Goal: Information Seeking & Learning: Check status

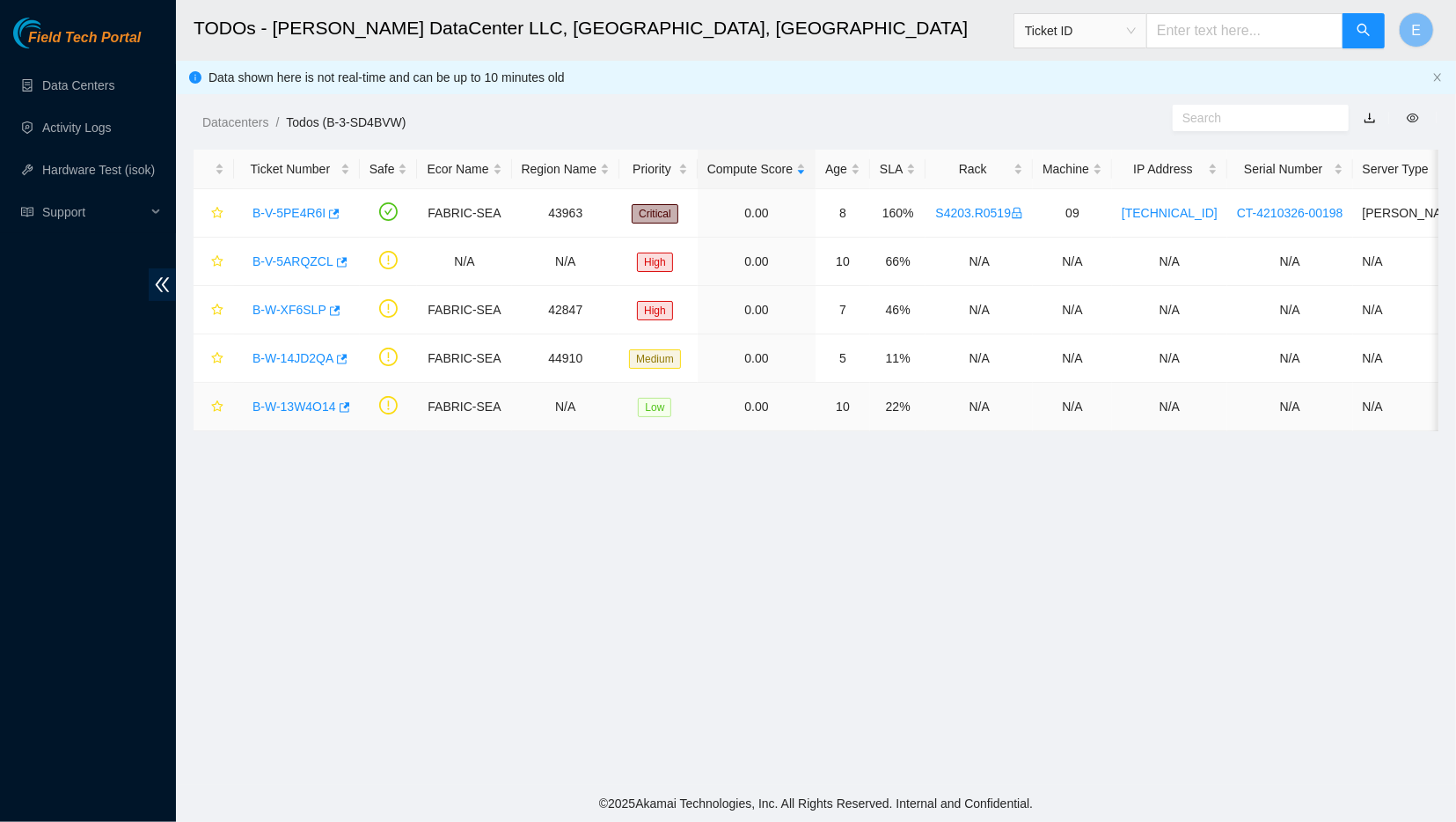
click at [279, 406] on link "B-W-13W4O14" at bounding box center [294, 406] width 83 height 14
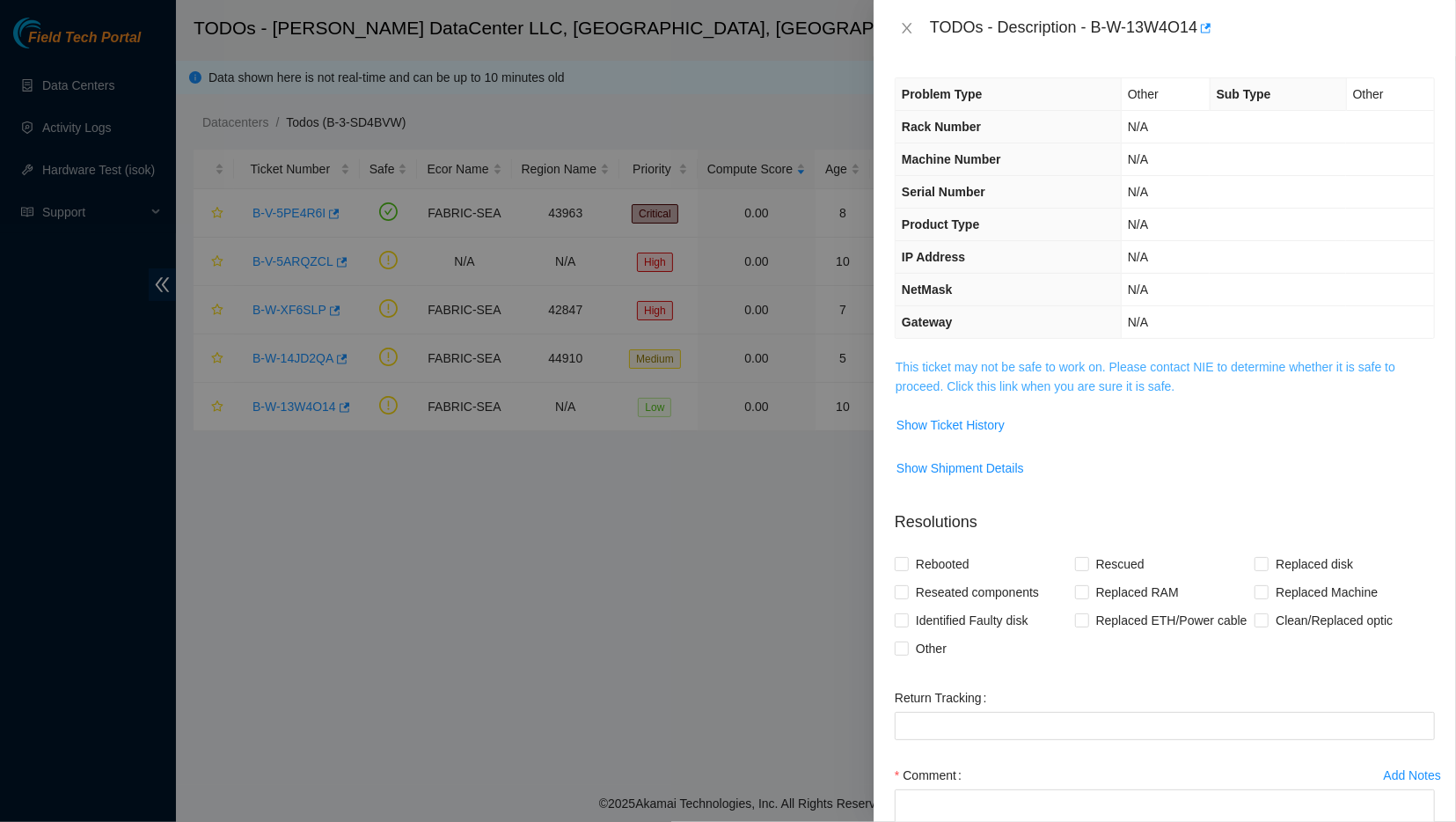
click at [964, 360] on link "This ticket may not be safe to work on. Please contact NIE to determine whether…" at bounding box center [1144, 377] width 500 height 33
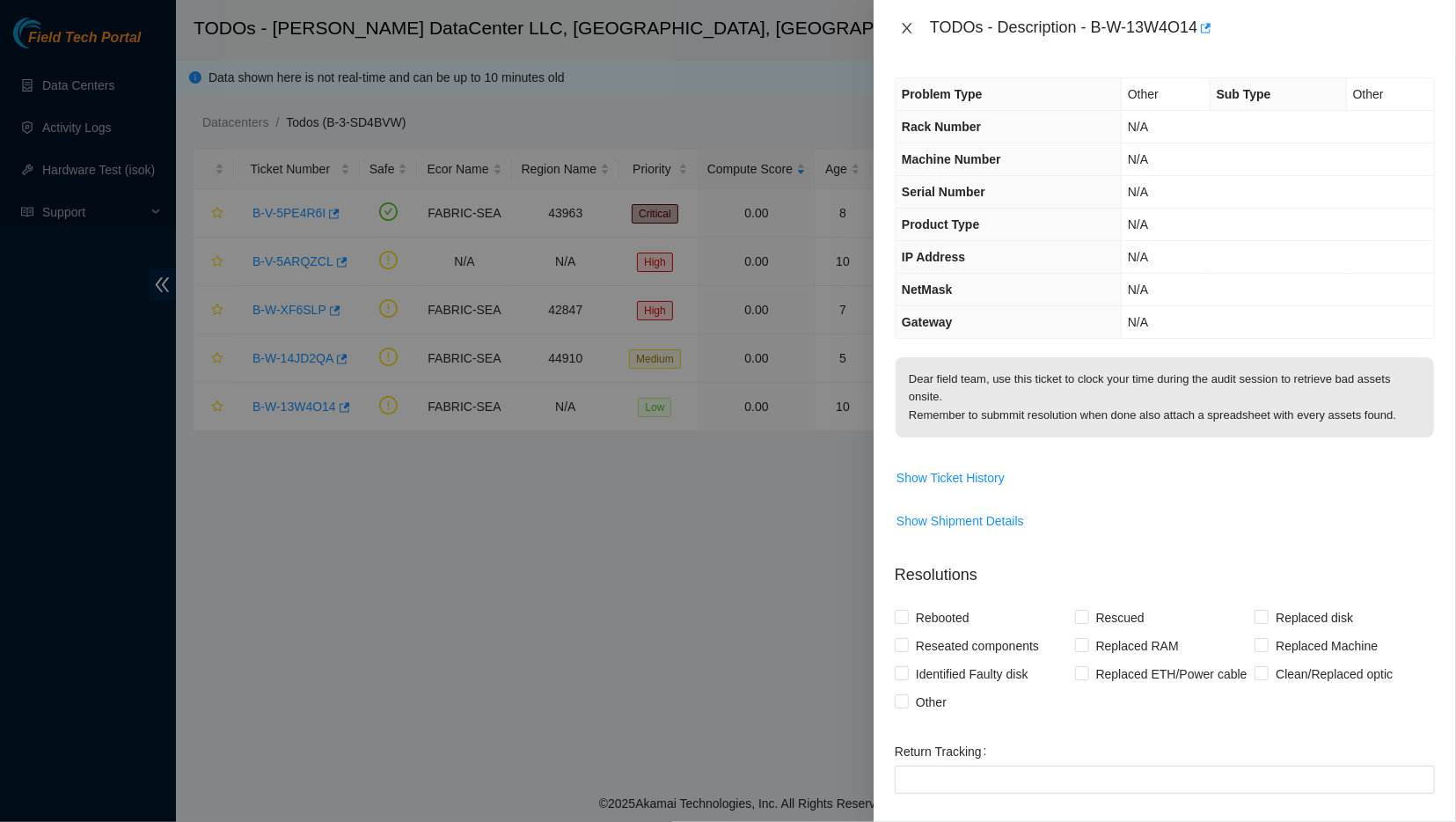
click at [903, 32] on icon "close" at bounding box center [906, 28] width 9 height 10
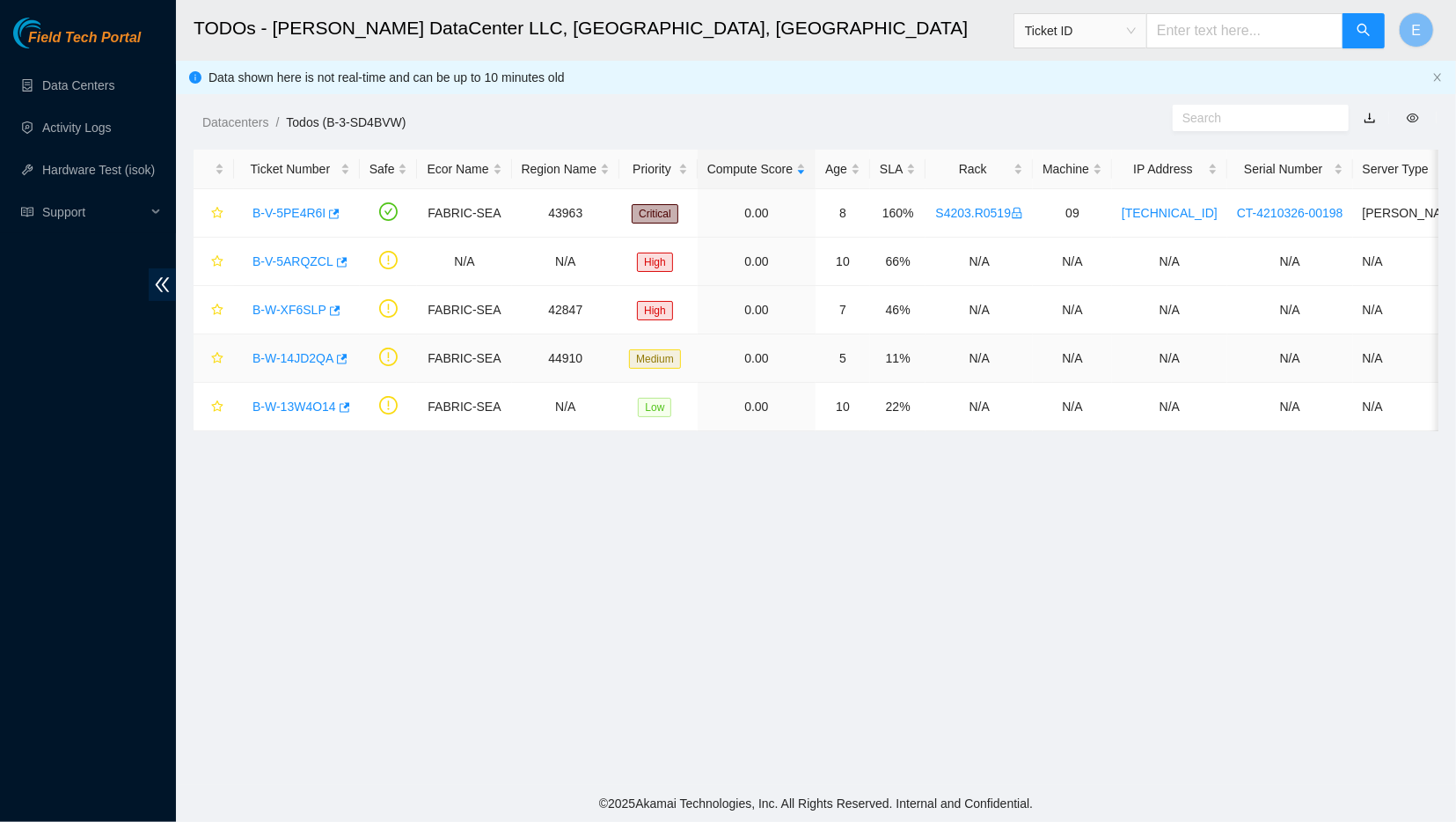
click at [299, 363] on link "B-W-14JD2QA" at bounding box center [292, 357] width 81 height 14
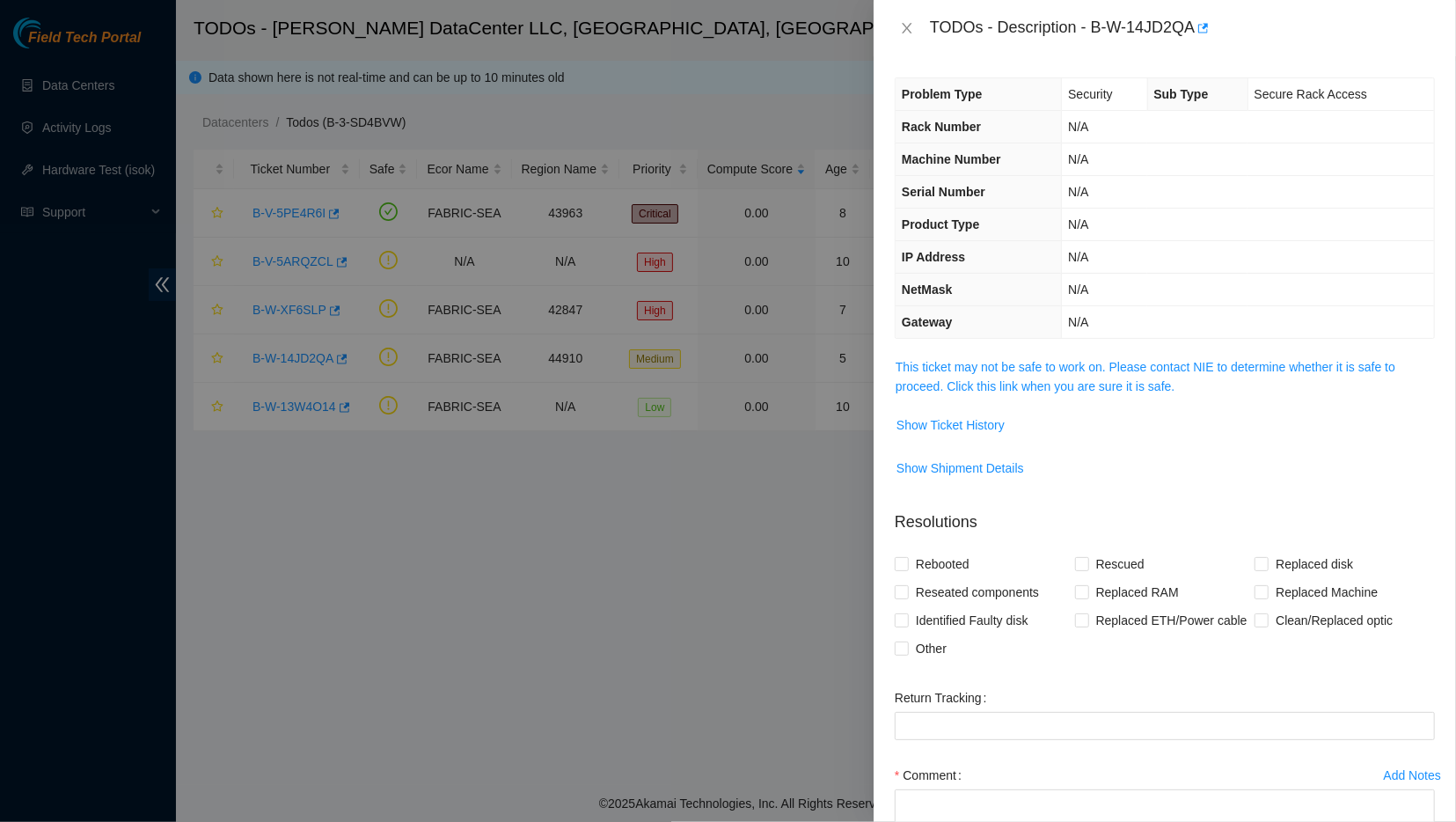
click at [949, 392] on span "This ticket may not be safe to work on. Please contact NIE to determine whether…" at bounding box center [1164, 377] width 538 height 39
click at [956, 381] on link "This ticket may not be safe to work on. Please contact NIE to determine whether…" at bounding box center [1144, 377] width 500 height 33
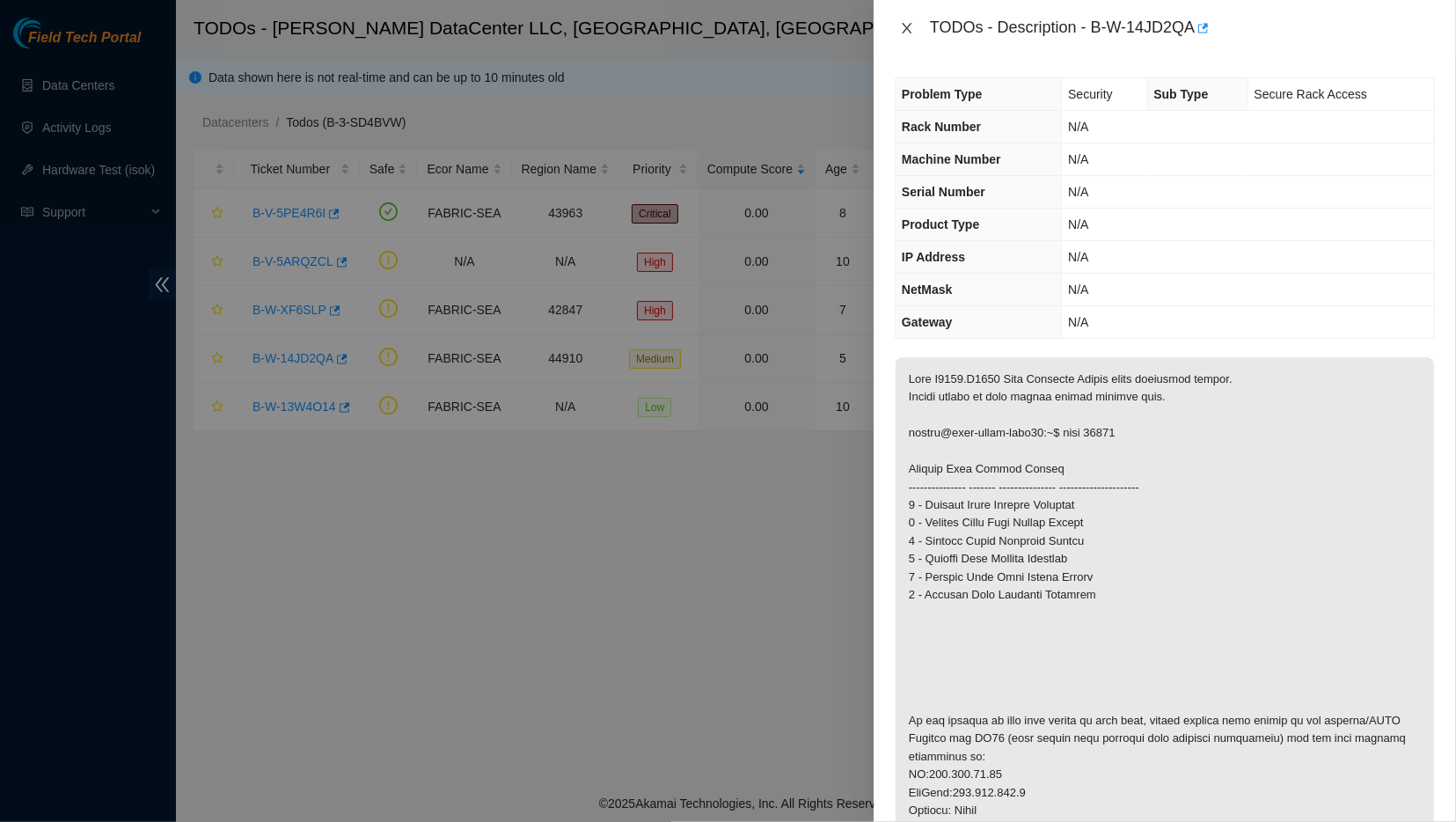
click at [904, 30] on icon "close" at bounding box center [906, 28] width 9 height 10
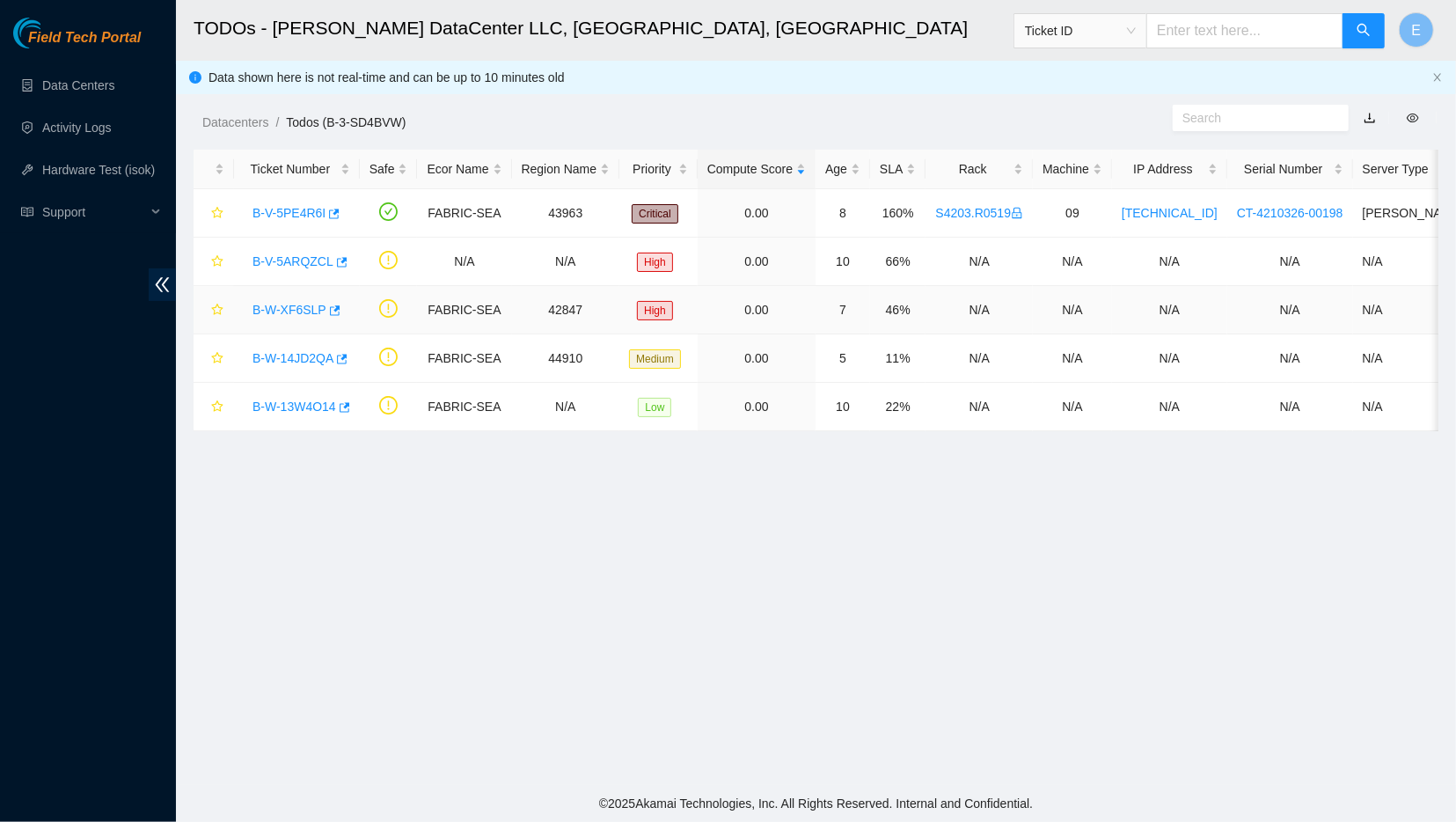
click at [263, 308] on link "B-W-XF6SLP" at bounding box center [289, 309] width 74 height 14
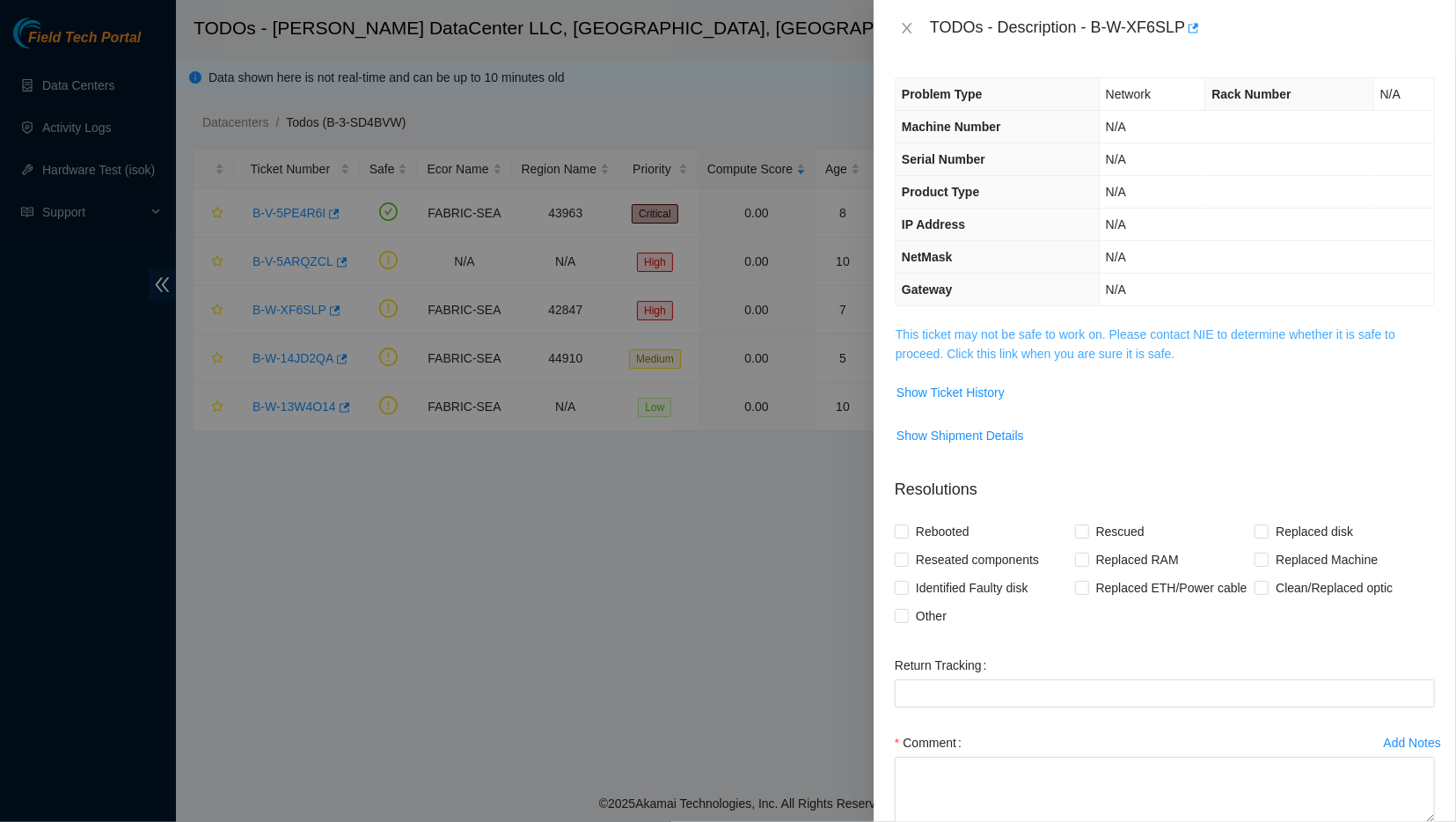
click at [942, 336] on link "This ticket may not be safe to work on. Please contact NIE to determine whether…" at bounding box center [1144, 344] width 500 height 33
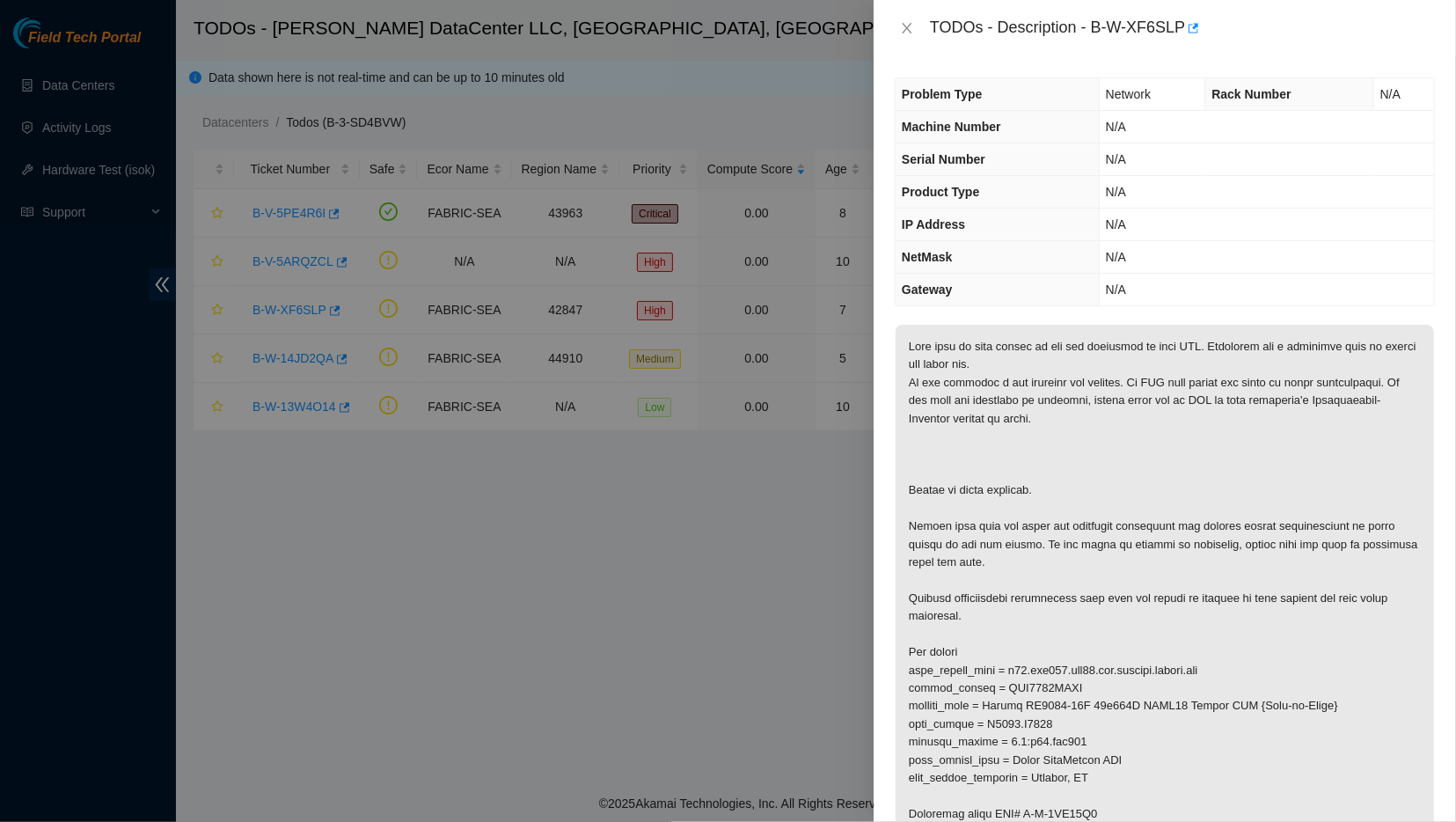
click at [675, 35] on div at bounding box center [728, 411] width 1456 height 822
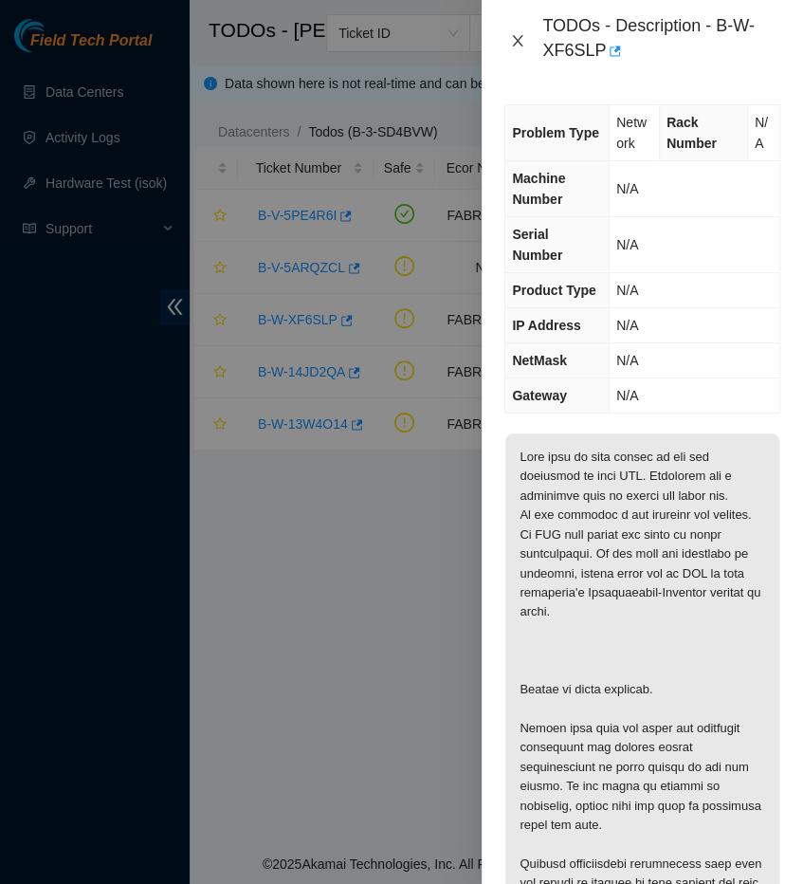
click at [514, 34] on icon "close" at bounding box center [517, 40] width 15 height 15
